Goal: Task Accomplishment & Management: Use online tool/utility

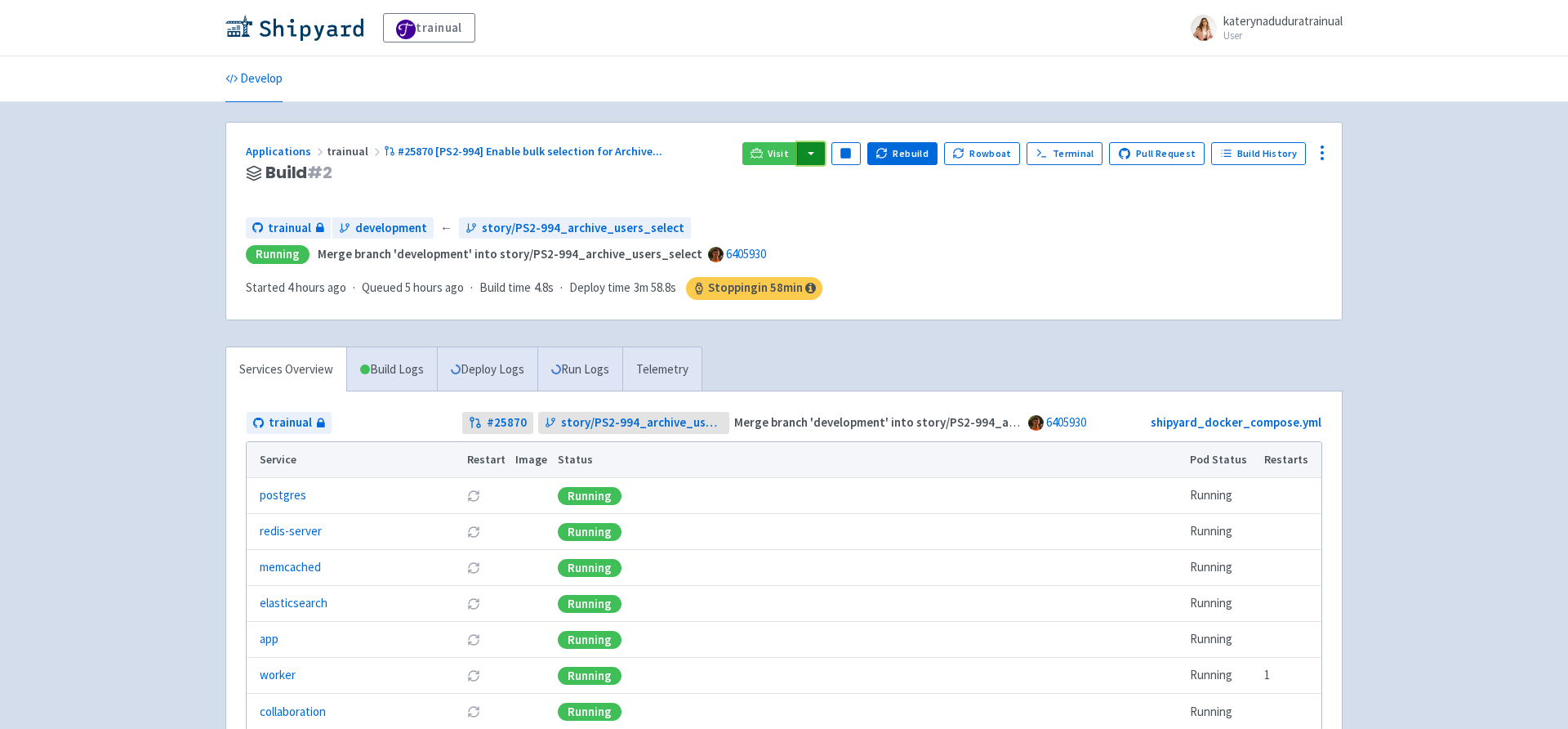
click at [819, 151] on button "button" at bounding box center [811, 153] width 28 height 23
click at [894, 184] on link "trainual (admin)" at bounding box center [873, 186] width 153 height 26
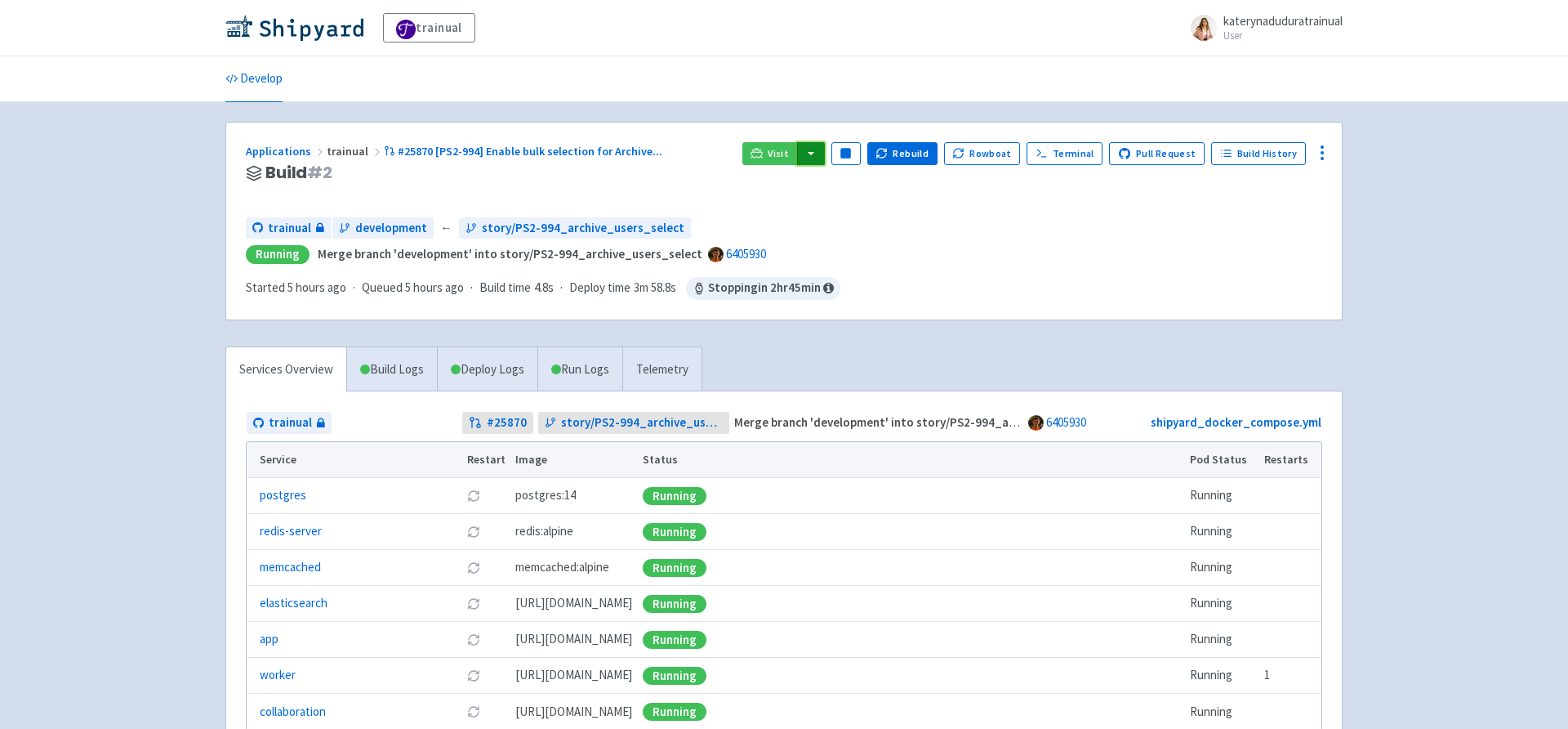
click at [824, 161] on button "button" at bounding box center [811, 153] width 28 height 23
click at [876, 181] on link "trainual (admin)" at bounding box center [873, 186] width 153 height 26
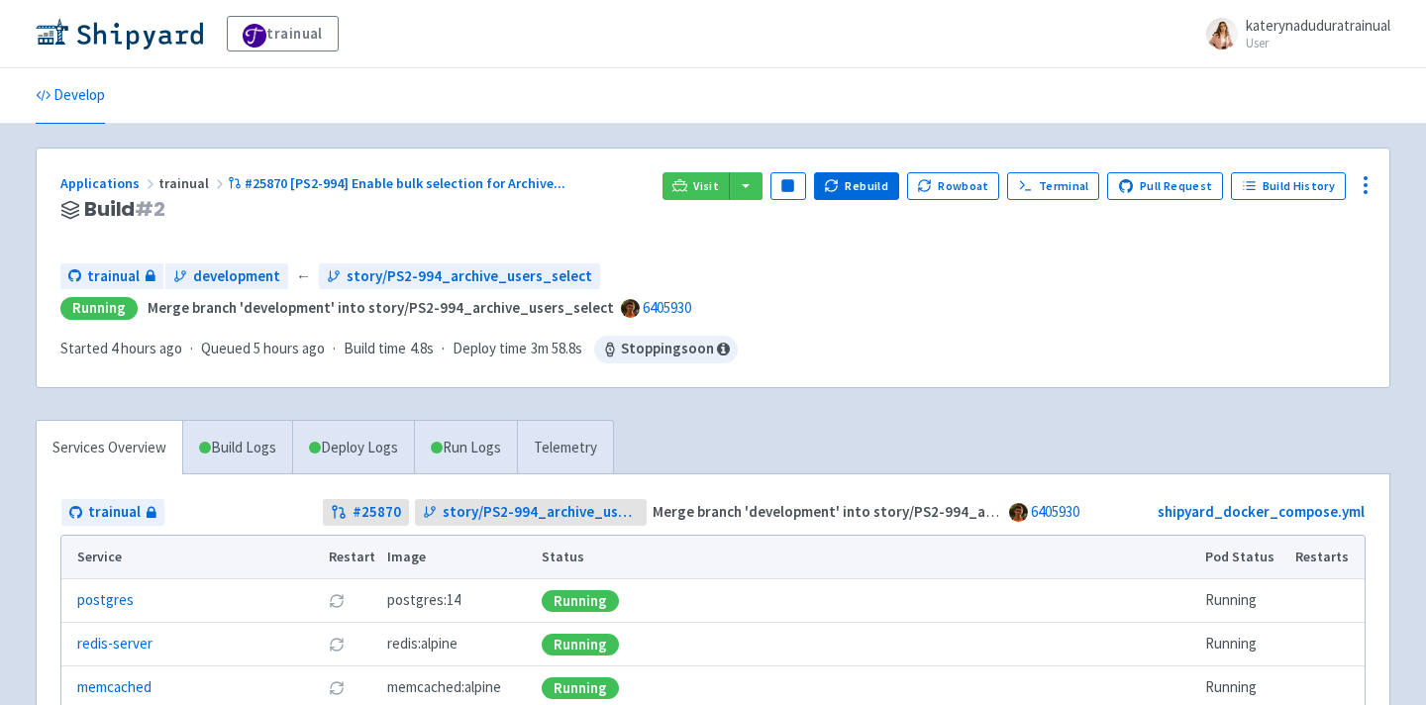
click at [801, 415] on div "Applications trainual #25870 [PS2-994] Enable bulk selection for Archive ... Bu…" at bounding box center [713, 553] width 1355 height 810
